Goal: Information Seeking & Learning: Learn about a topic

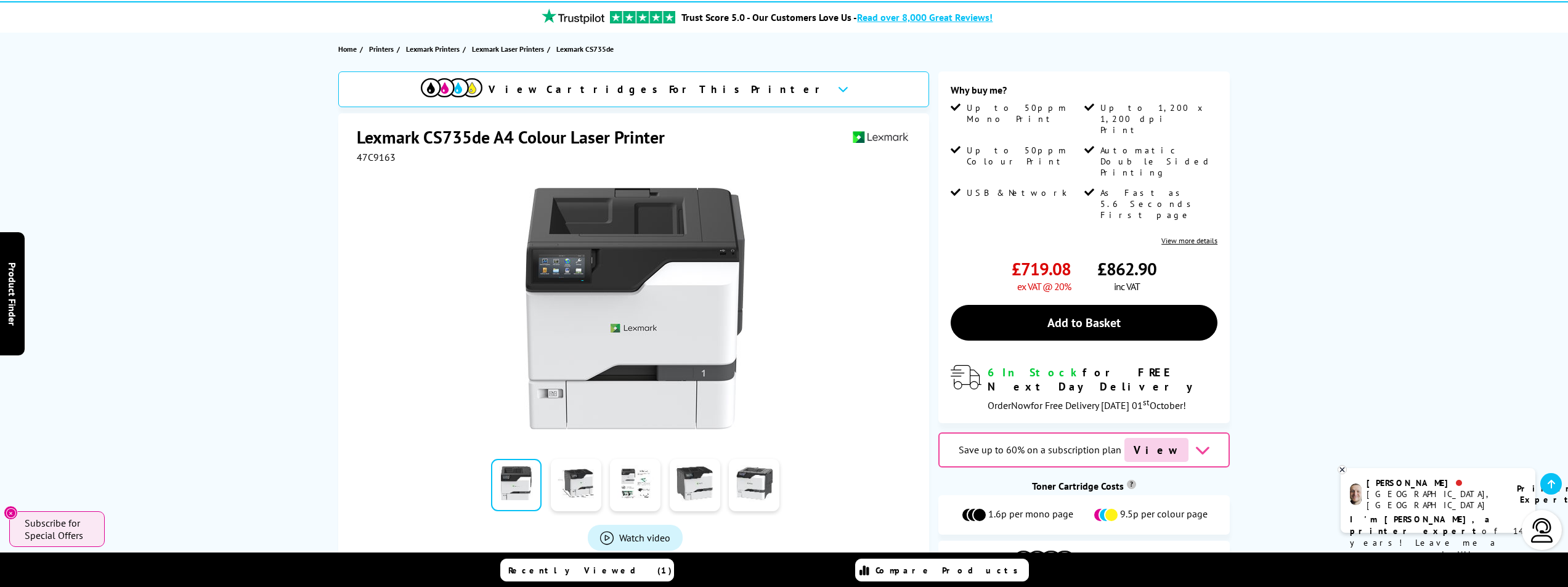
scroll to position [123, 0]
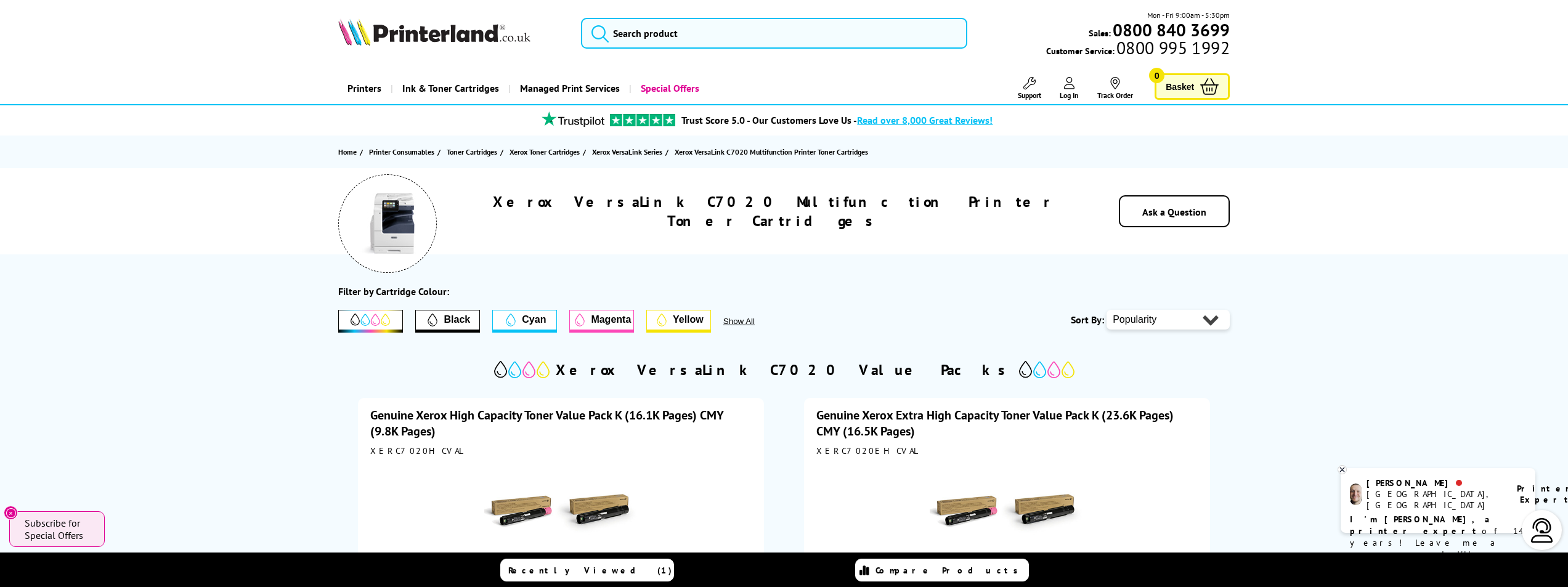
click at [401, 221] on img at bounding box center [388, 223] width 62 height 62
click at [822, 217] on h1 "Xerox VersaLink C7020 Multifunction Printer Toner Cartridges" at bounding box center [774, 211] width 602 height 38
click at [407, 217] on img at bounding box center [388, 223] width 62 height 62
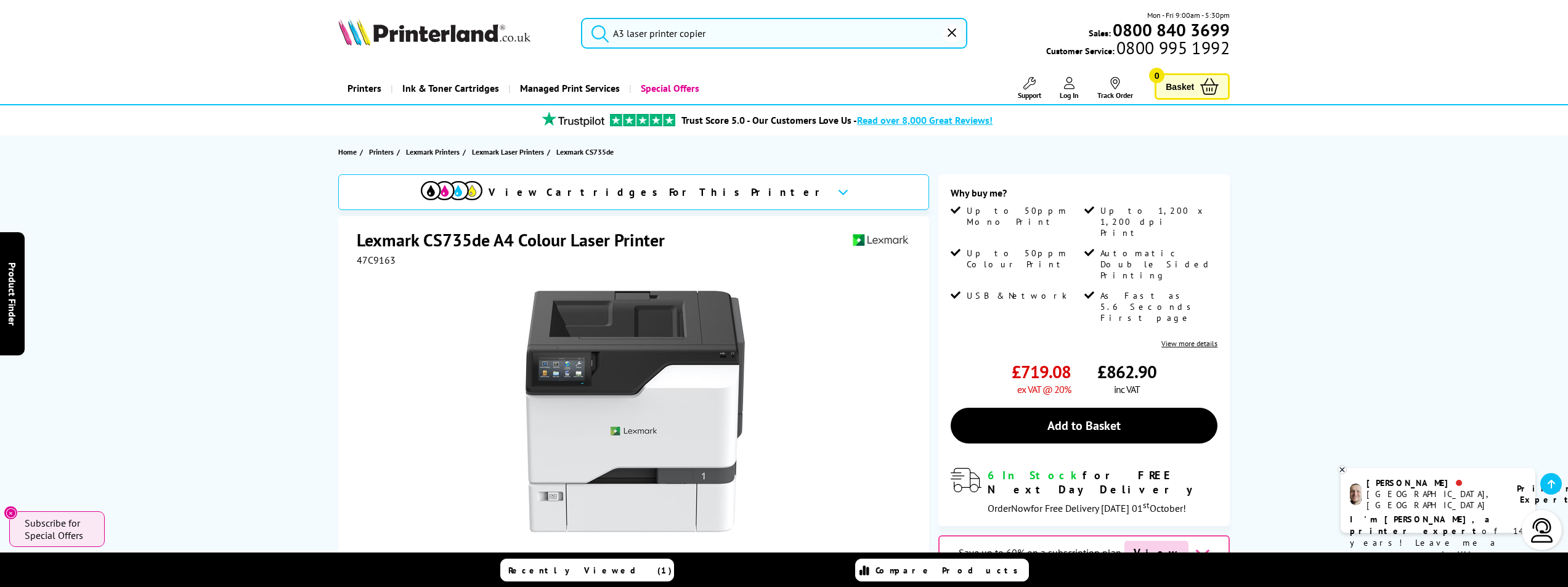
scroll to position [123, 0]
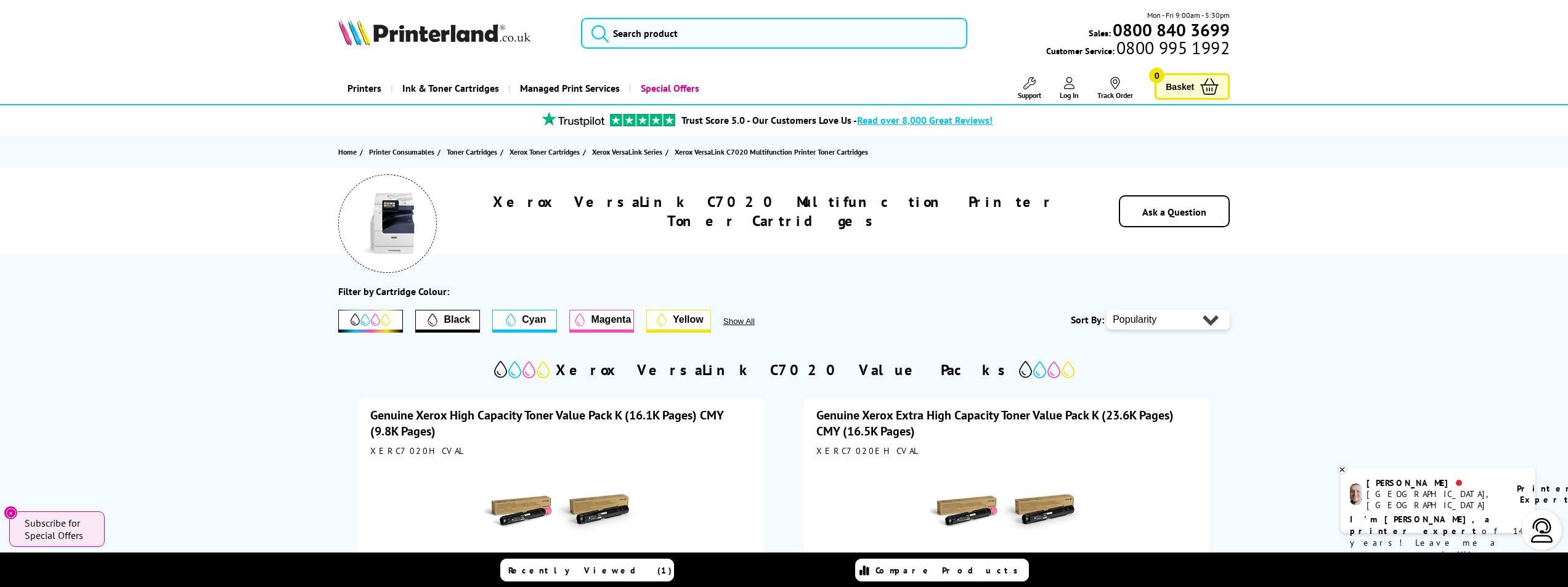
click at [1434, 513] on b "I'm [PERSON_NAME], a printer expert" at bounding box center [1421, 525] width 143 height 23
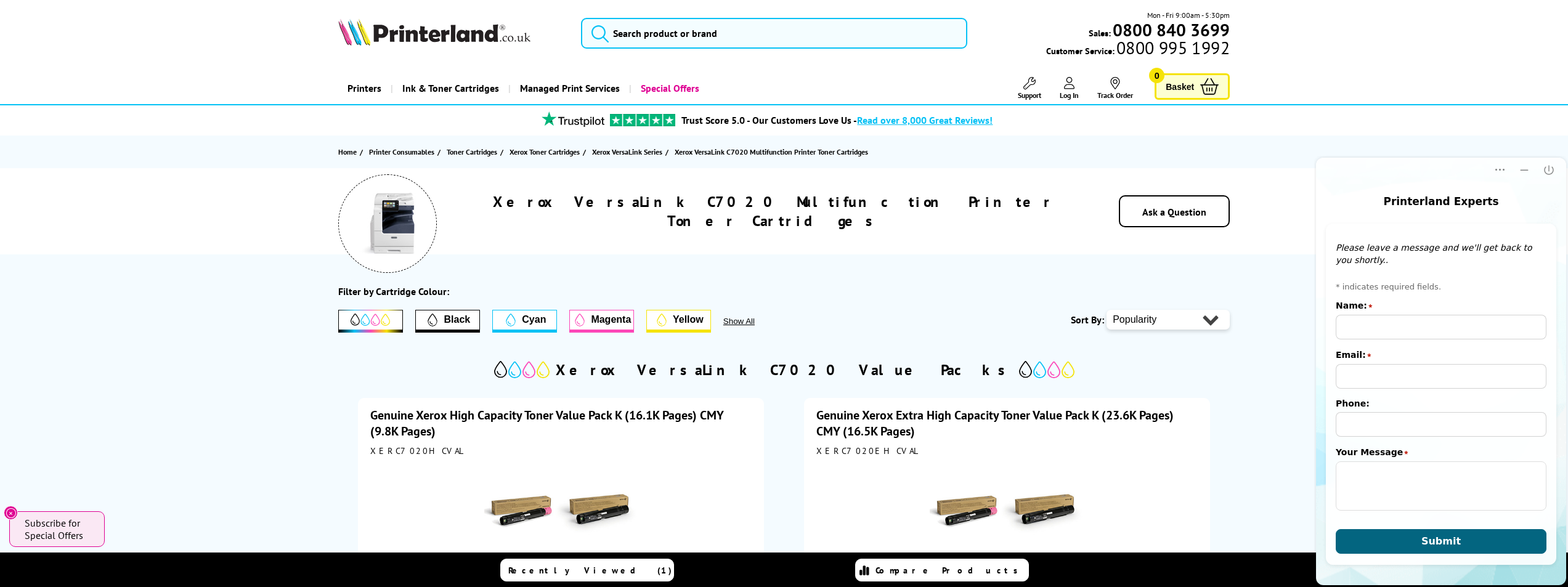
click at [386, 243] on img at bounding box center [388, 223] width 62 height 62
click at [889, 215] on h1 "Xerox VersaLink C7020 Multifunction Printer Toner Cartridges" at bounding box center [774, 211] width 602 height 38
drag, startPoint x: 882, startPoint y: 211, endPoint x: 870, endPoint y: 211, distance: 12.0
click at [872, 211] on h1 "Xerox VersaLink C7020 Multifunction Printer Toner Cartridges" at bounding box center [774, 211] width 602 height 38
click at [700, 213] on h1 "Xerox VersaLink C7020 Multifunction Printer Toner Cartridges" at bounding box center [774, 211] width 602 height 38
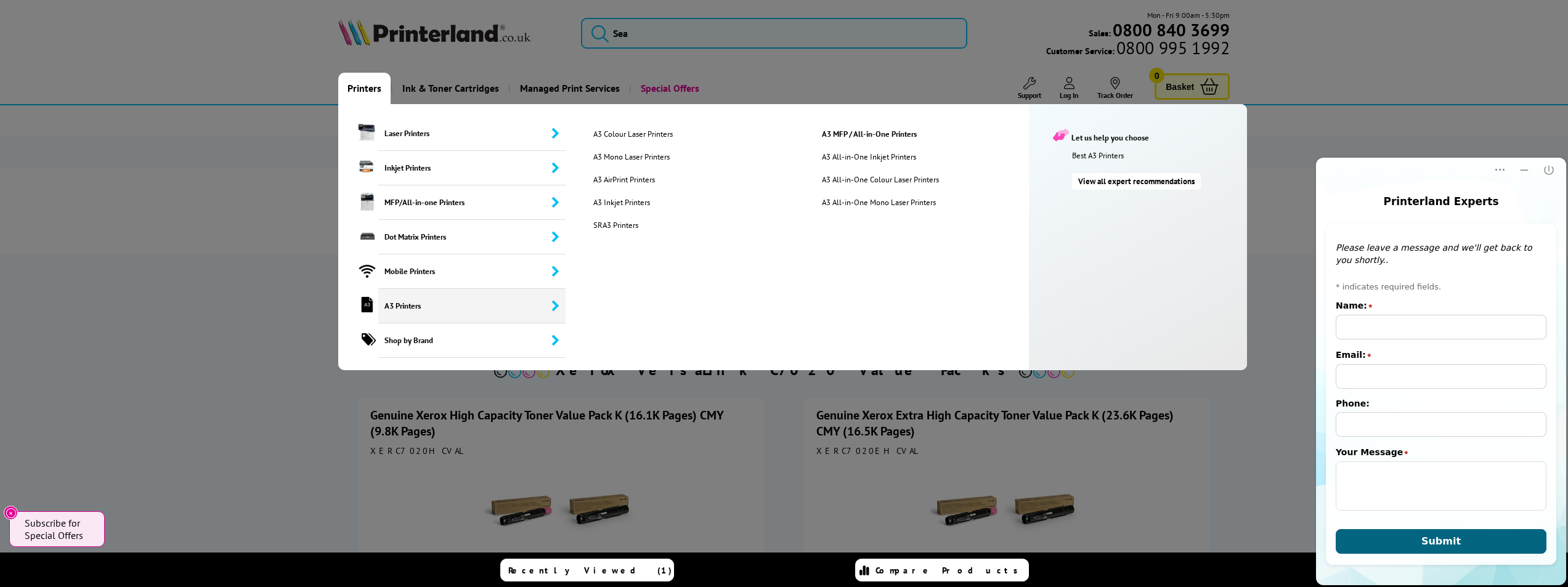
click at [407, 306] on span "A3 Printers" at bounding box center [471, 306] width 187 height 34
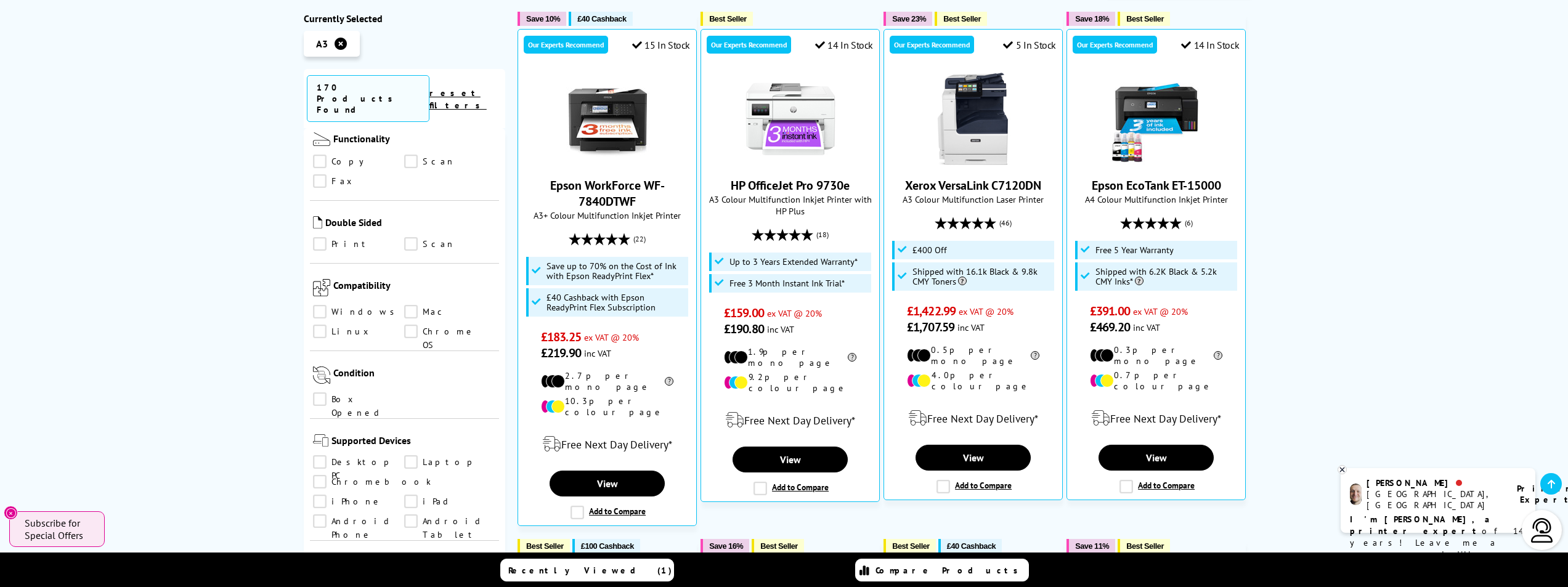
scroll to position [862, 0]
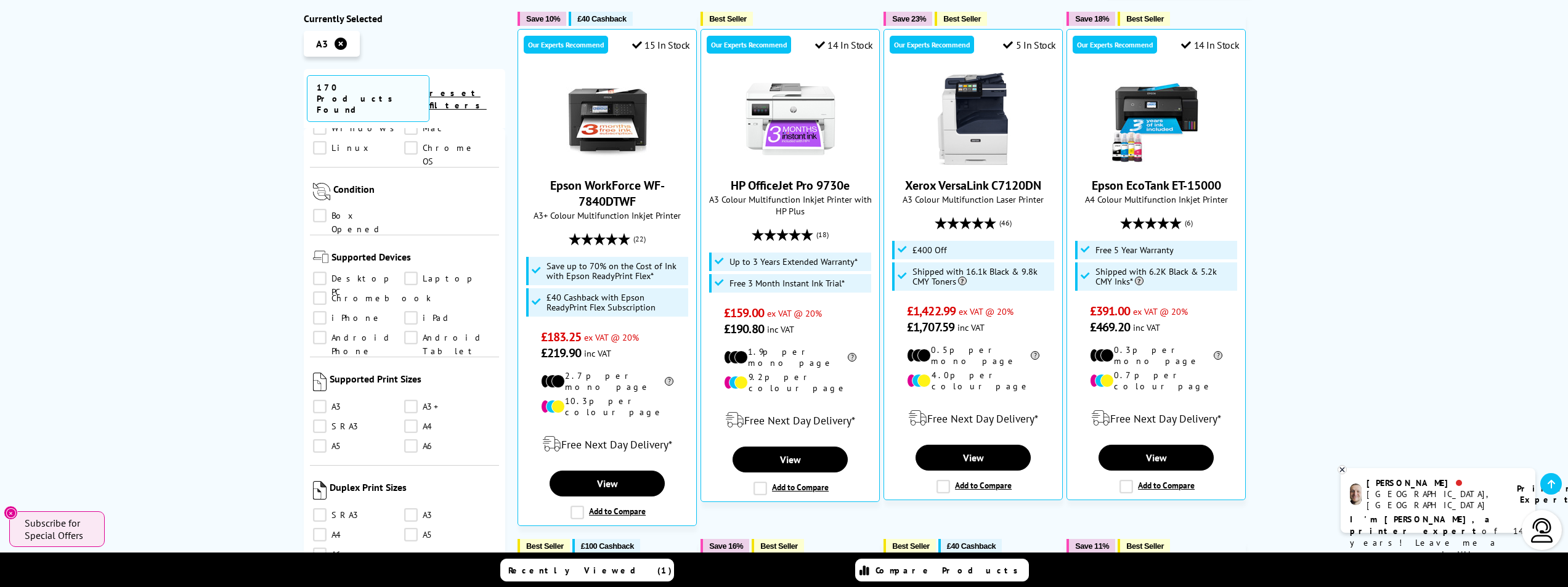
click at [322, 400] on link "A3" at bounding box center [359, 406] width 91 height 13
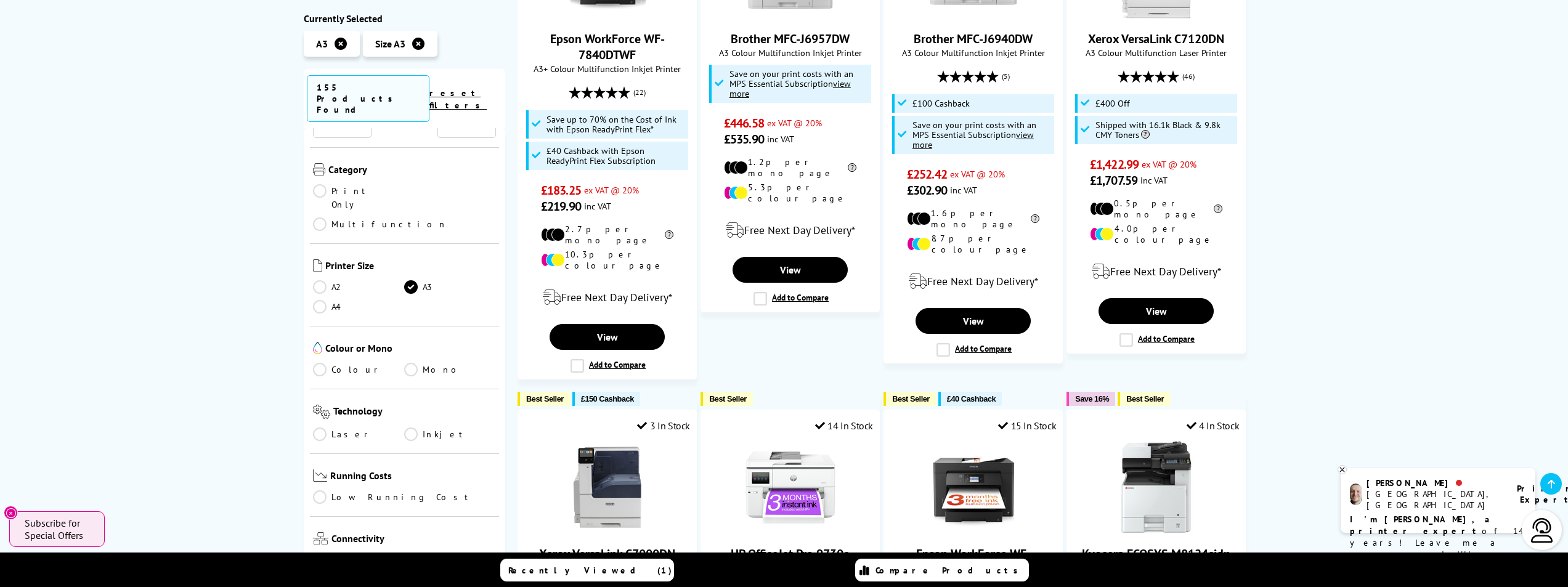
scroll to position [62, 0]
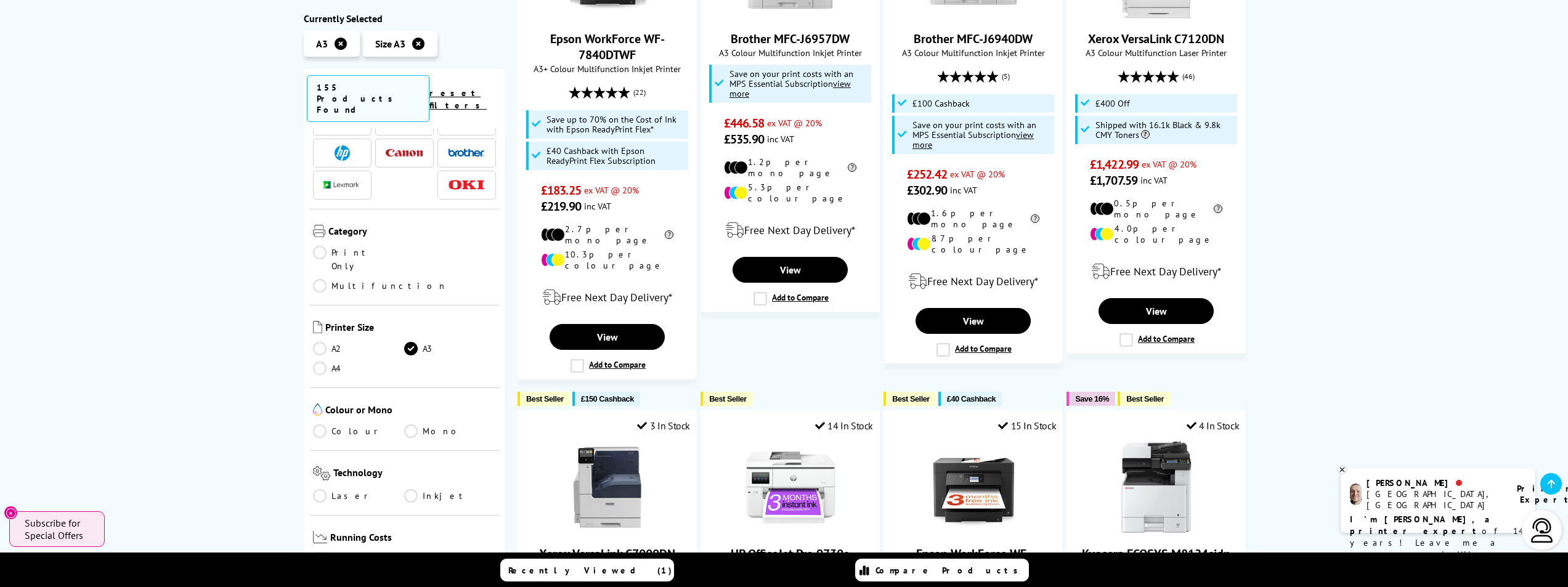
click at [412, 279] on link "Multifunction" at bounding box center [380, 285] width 135 height 13
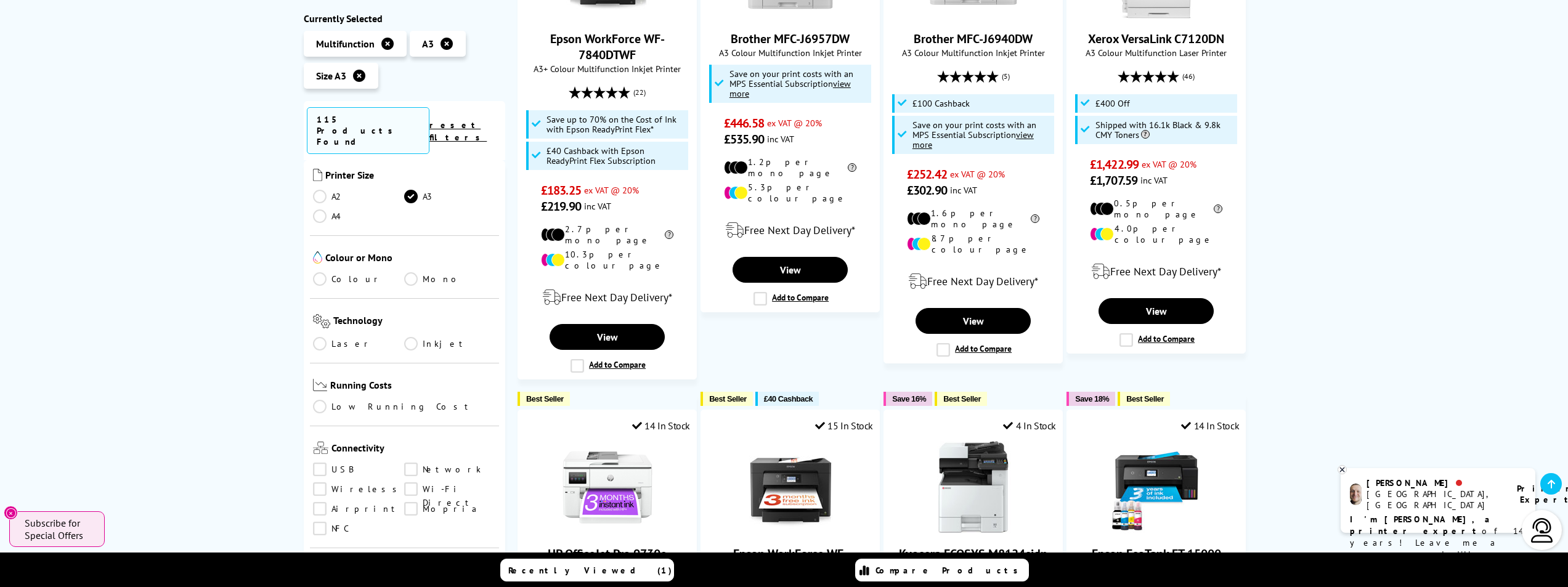
scroll to position [246, 0]
click at [317, 272] on link "Colour" at bounding box center [359, 278] width 91 height 13
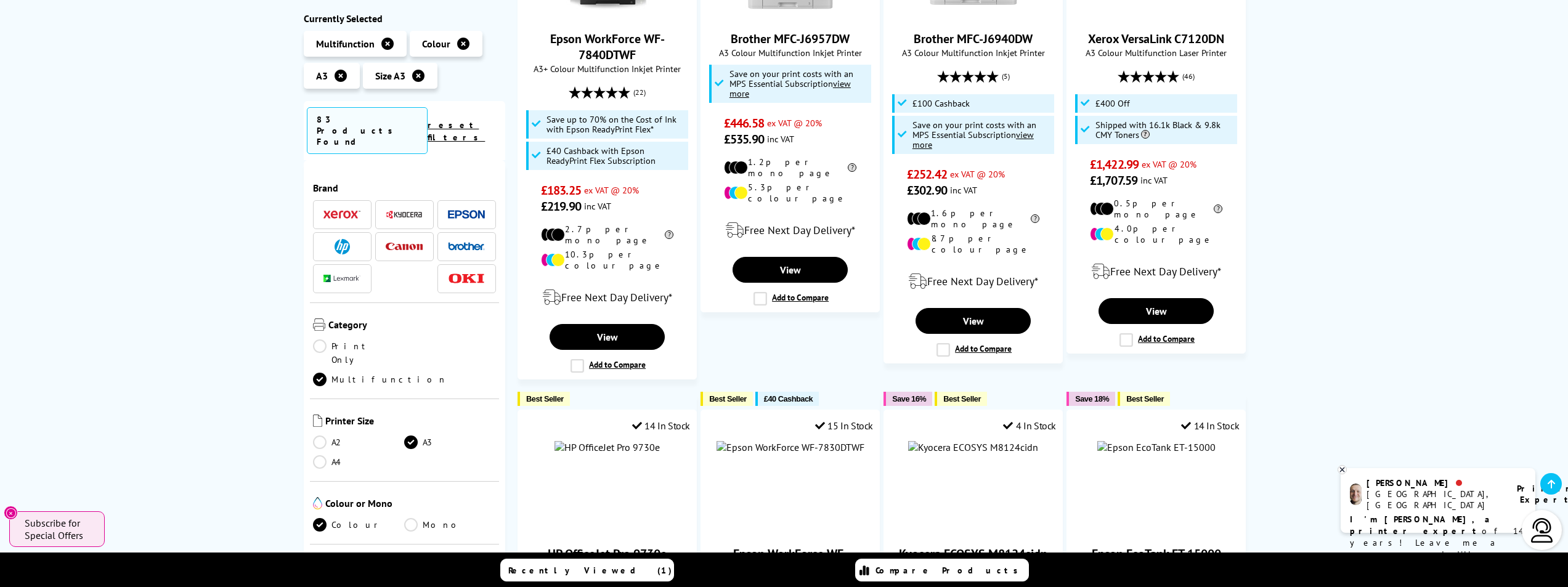
scroll to position [246, 0]
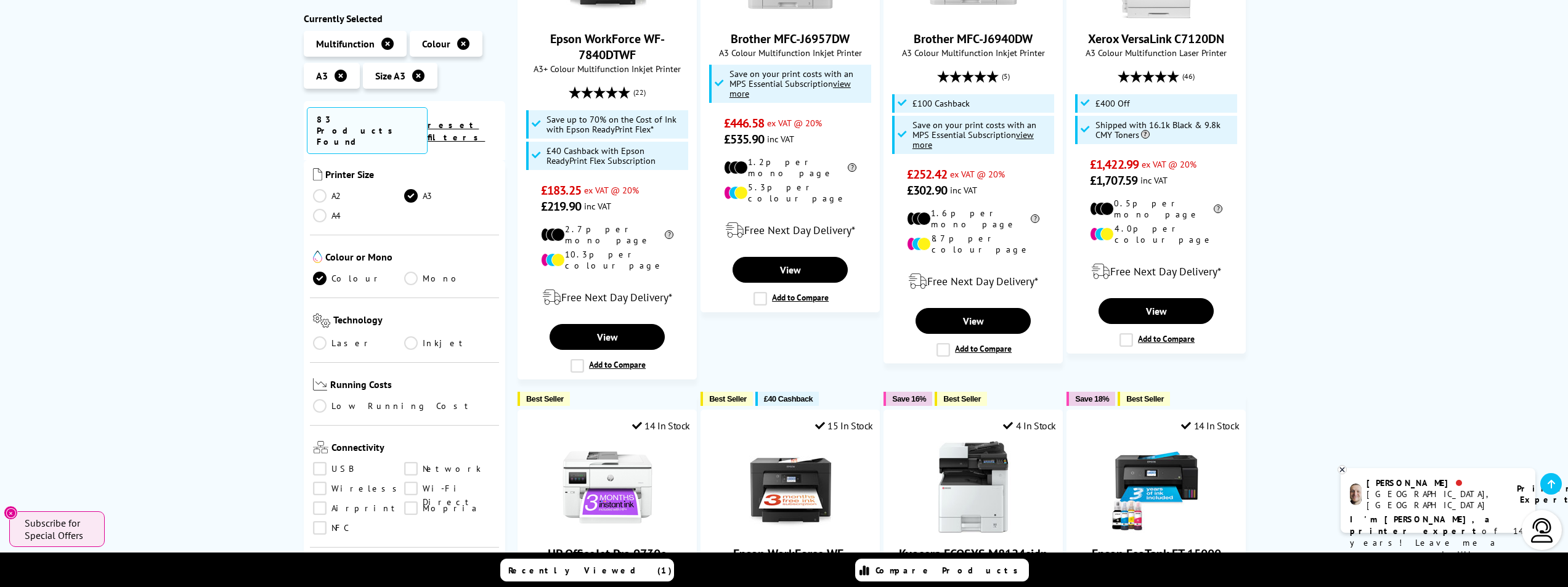
click at [322, 336] on link "Laser" at bounding box center [359, 342] width 91 height 13
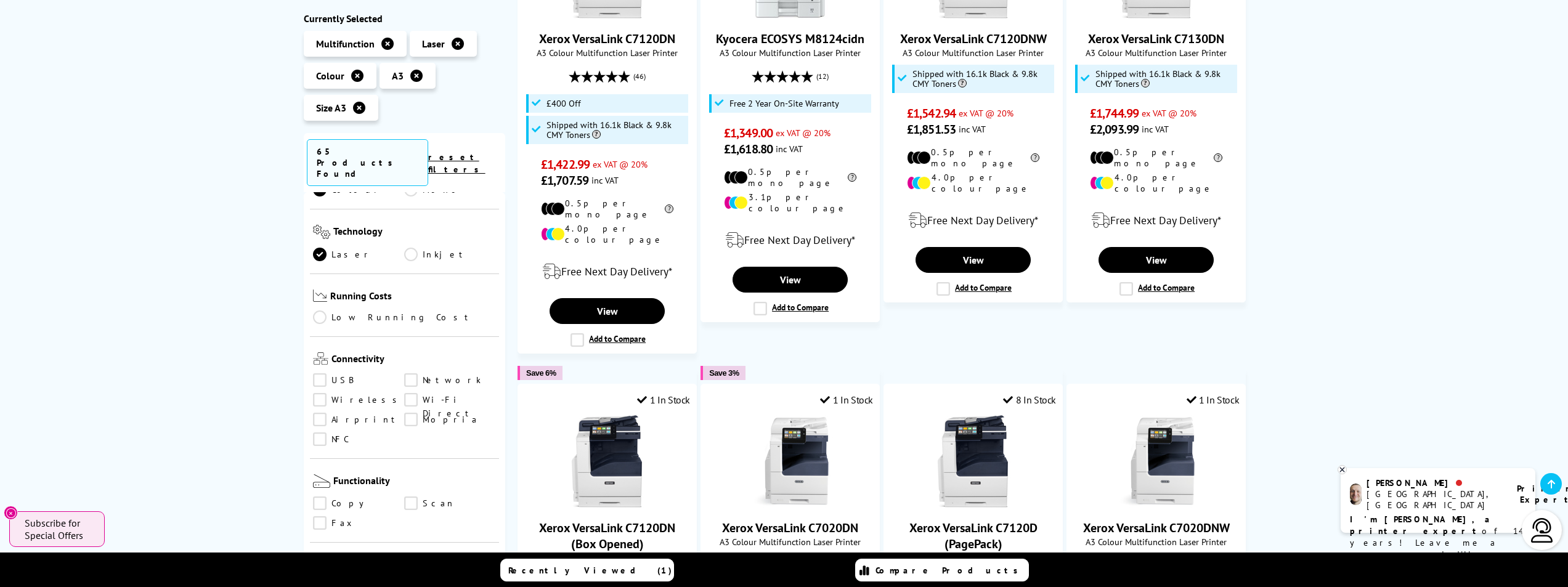
scroll to position [369, 0]
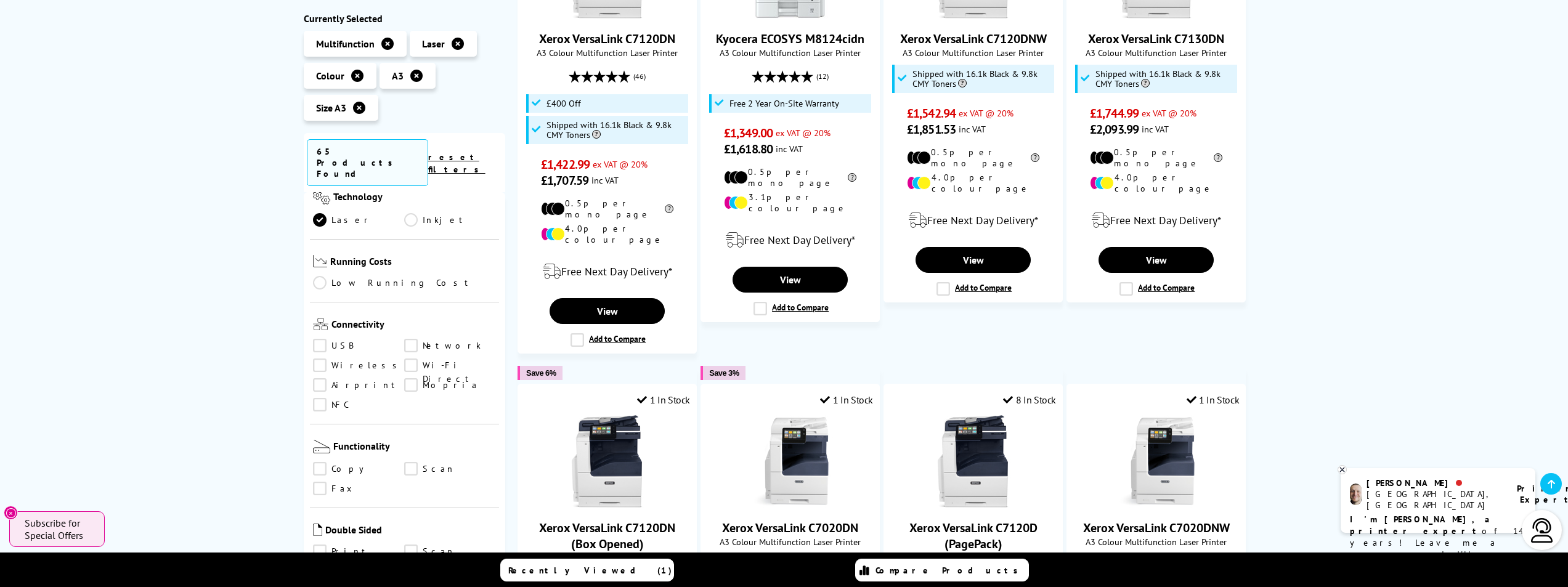
click at [317, 277] on link "Low Running Cost" at bounding box center [405, 283] width 184 height 13
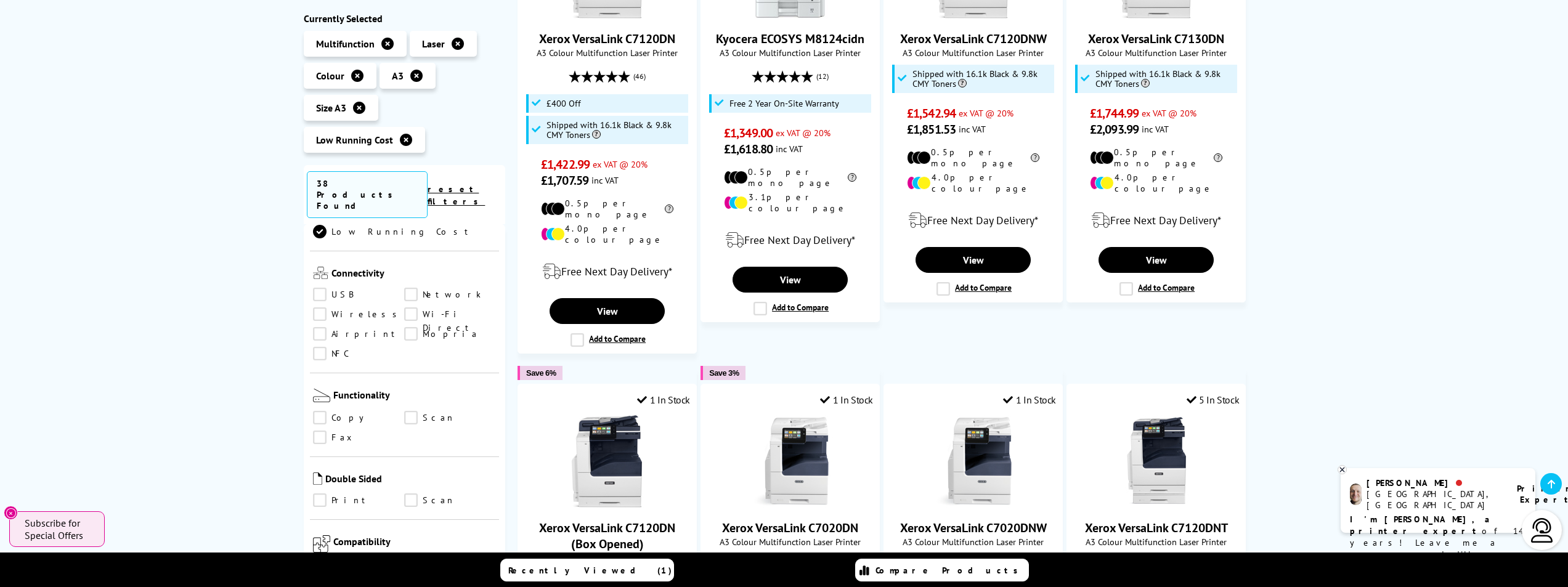
scroll to position [431, 0]
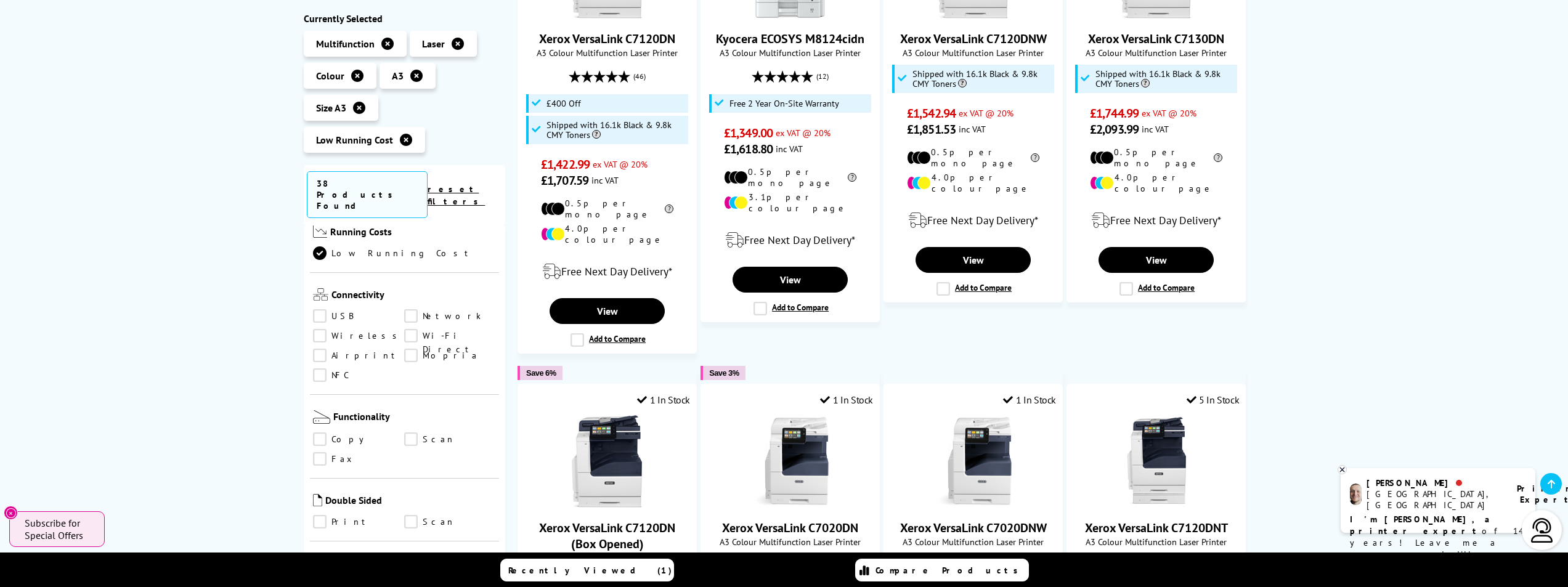
click at [412, 309] on link "Network" at bounding box center [450, 315] width 91 height 13
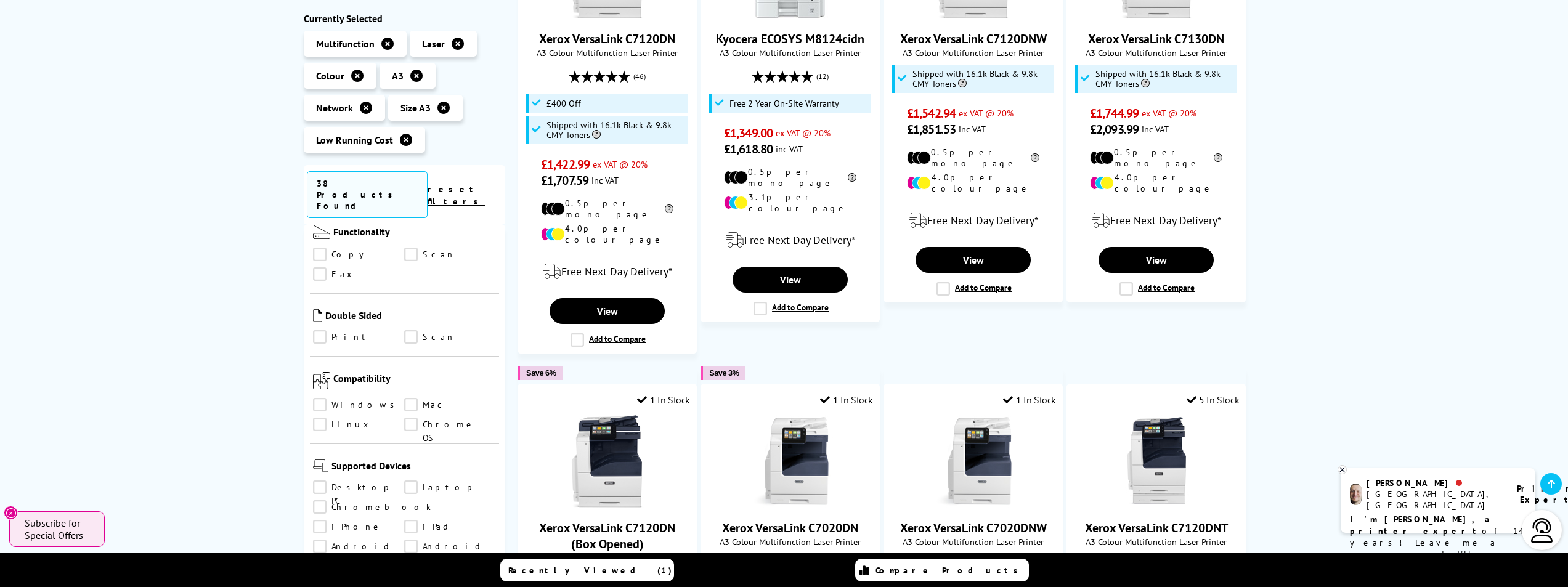
scroll to position [492, 0]
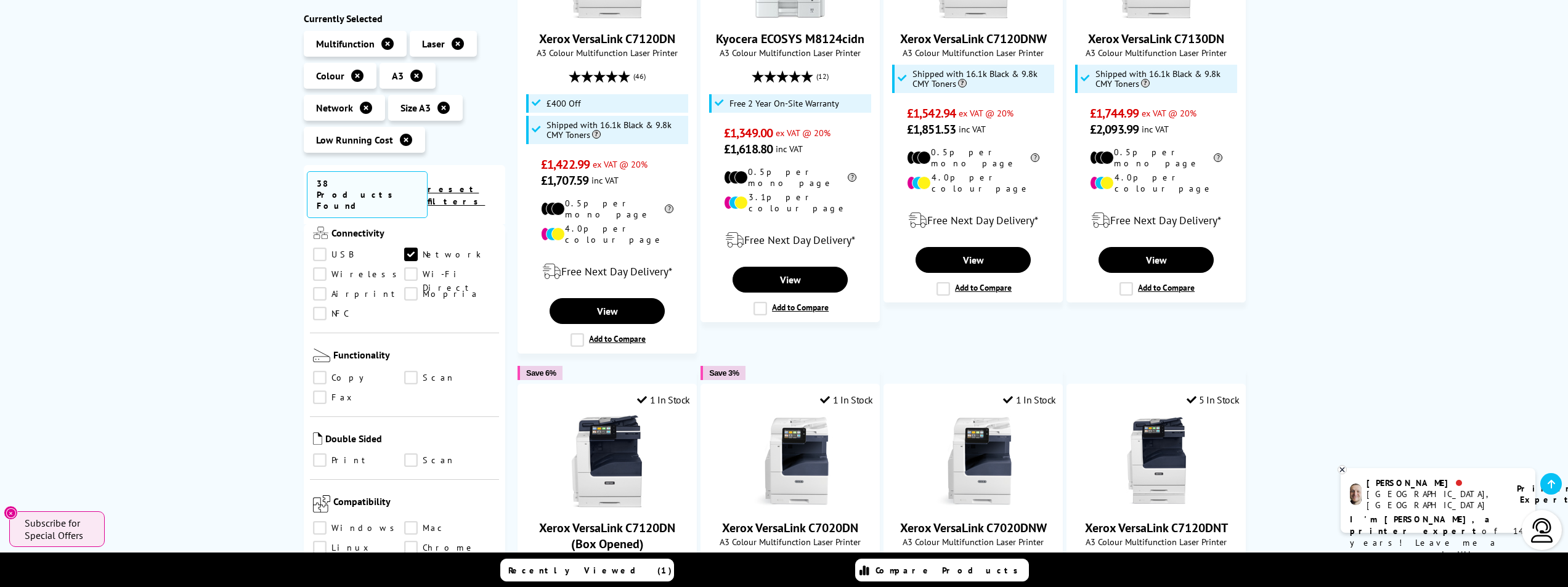
click at [316, 371] on link "Copy" at bounding box center [359, 377] width 91 height 13
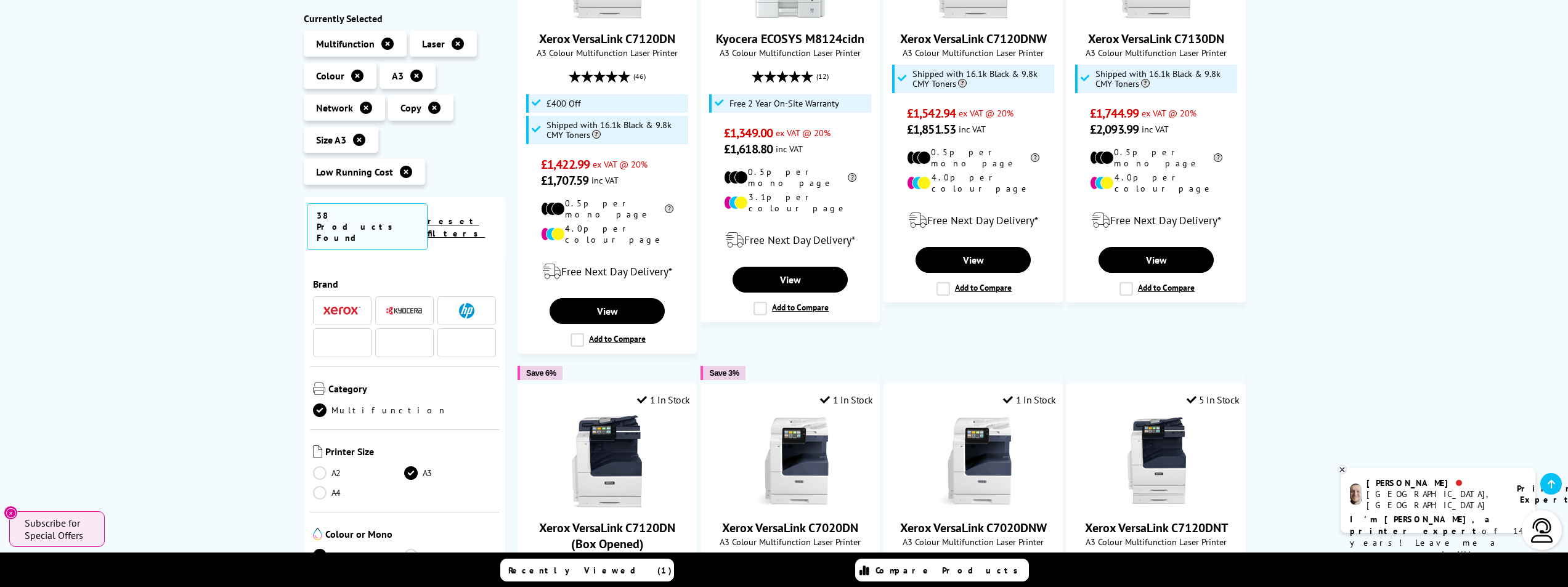
scroll to position [492, 0]
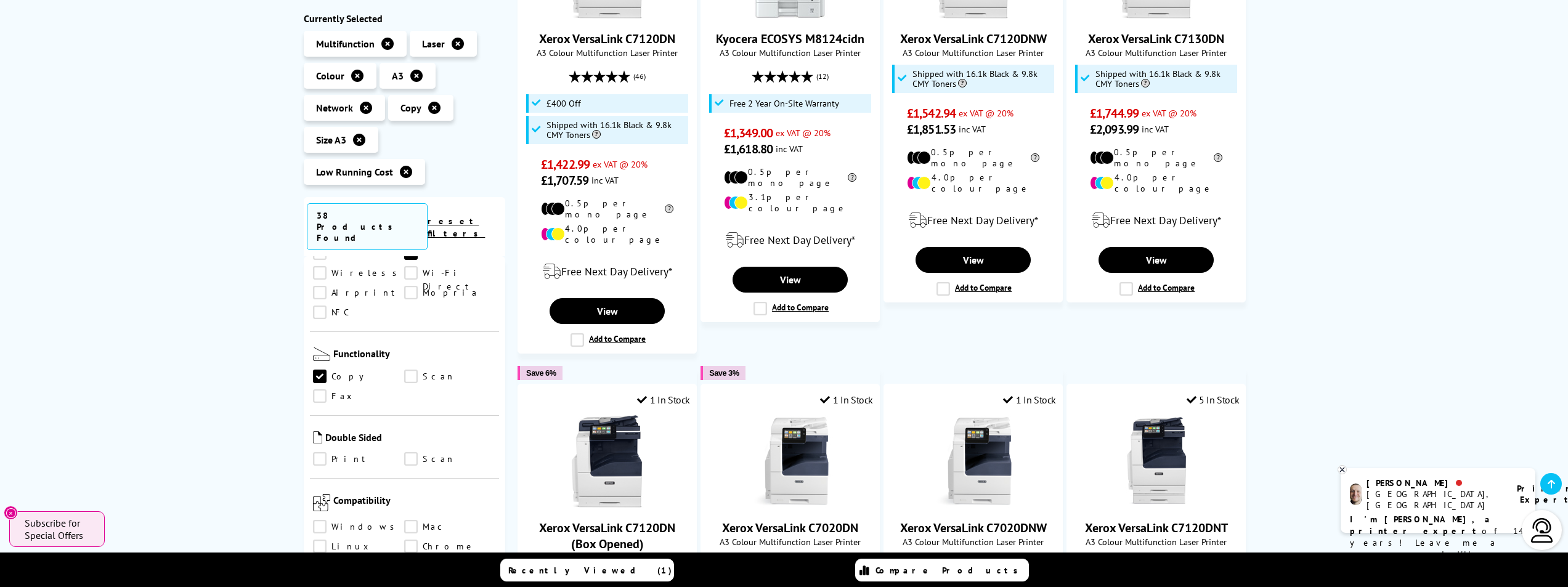
click at [412, 370] on link "Scan" at bounding box center [450, 376] width 91 height 13
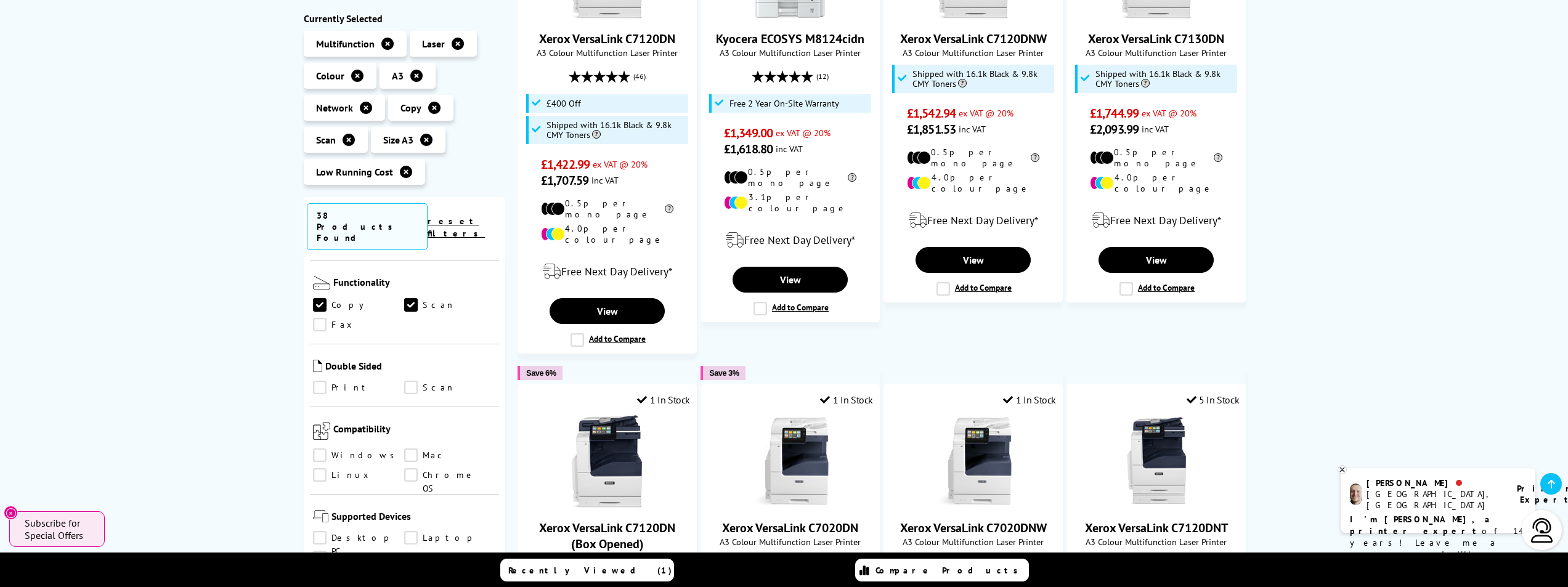
scroll to position [678, 0]
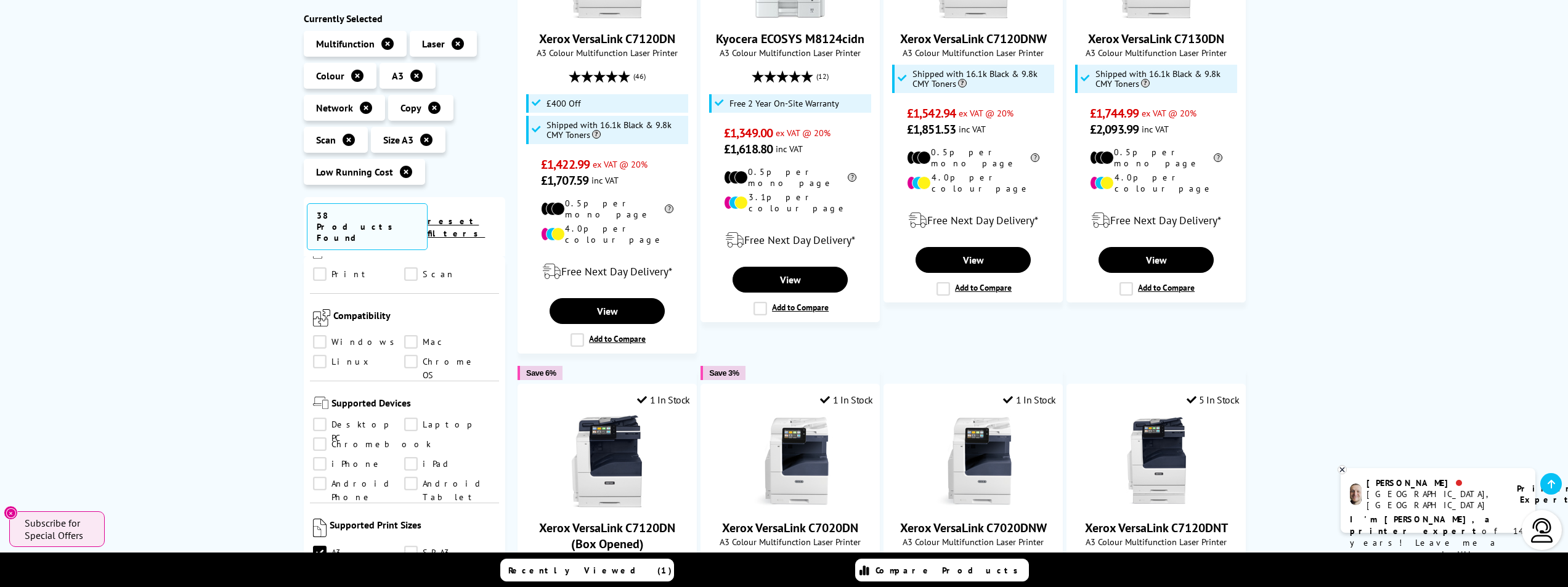
click at [318, 336] on link "Windows" at bounding box center [359, 342] width 91 height 13
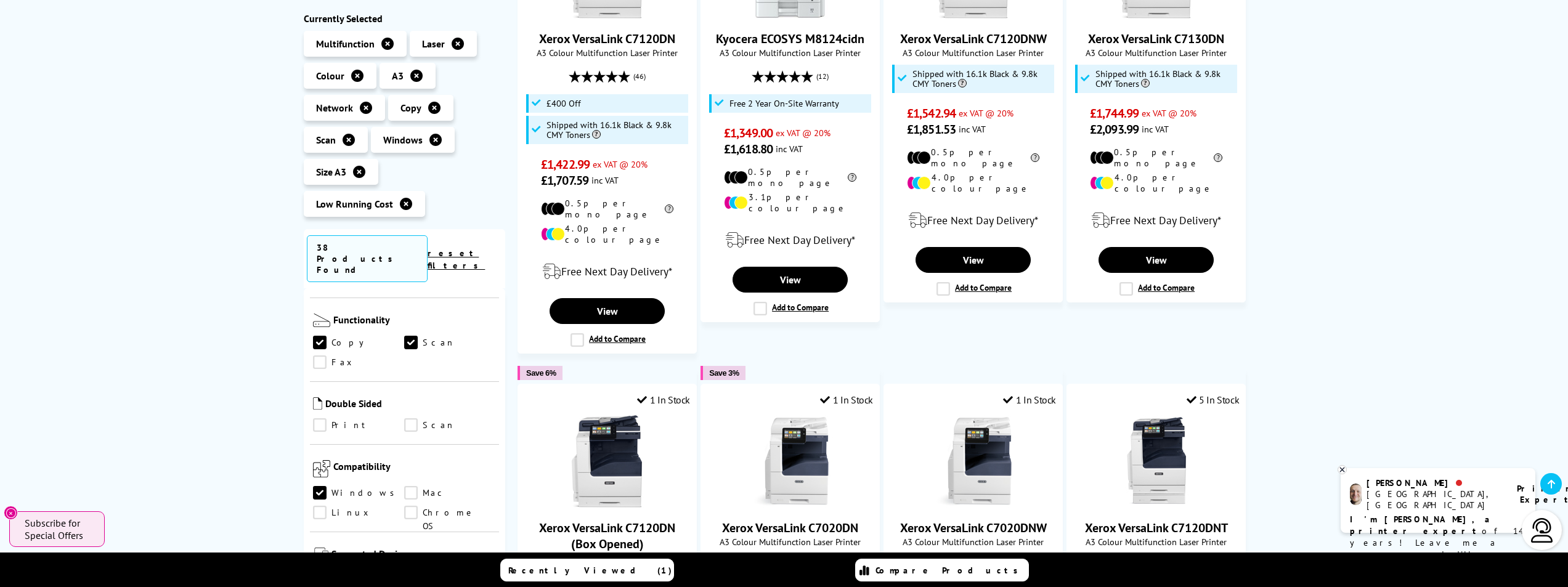
scroll to position [554, 0]
click at [322, 423] on link "Print" at bounding box center [359, 429] width 91 height 13
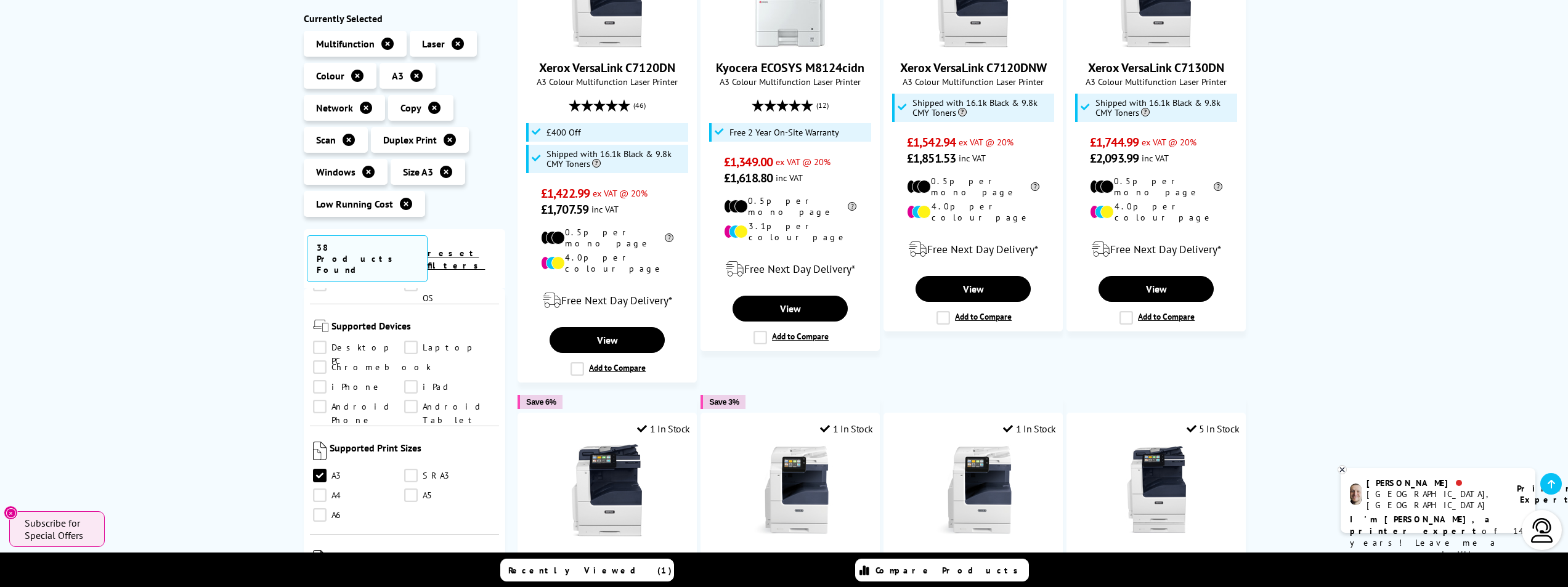
scroll to position [801, 0]
click at [320, 327] on link "Desktop PC" at bounding box center [359, 333] width 91 height 13
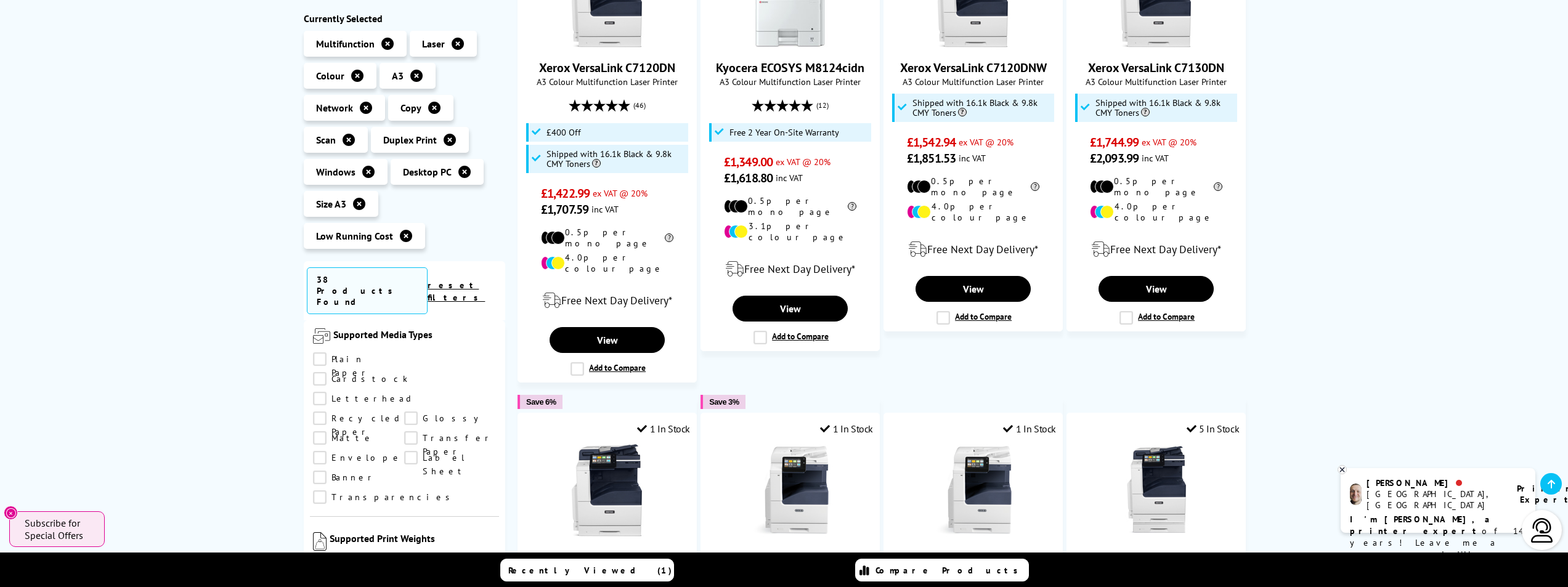
scroll to position [1170, 0]
click at [317, 330] on link "Plain Paper" at bounding box center [359, 337] width 91 height 13
click at [317, 434] on link "100gsm" at bounding box center [359, 440] width 91 height 13
